Goal: Task Accomplishment & Management: Manage account settings

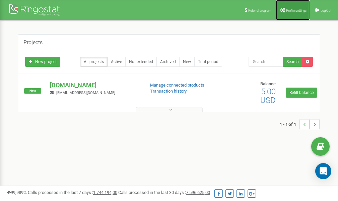
click at [289, 12] on link "Profile settings" at bounding box center [293, 10] width 34 height 20
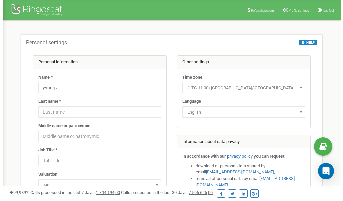
scroll to position [34, 0]
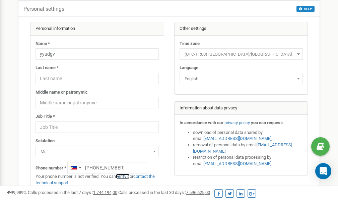
click at [125, 176] on link "verify it" at bounding box center [123, 176] width 14 height 5
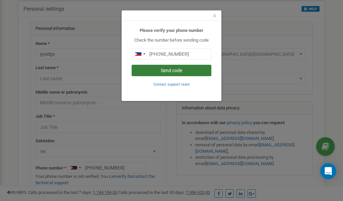
click at [174, 71] on button "Send code" at bounding box center [172, 70] width 80 height 11
